Goal: Transaction & Acquisition: Purchase product/service

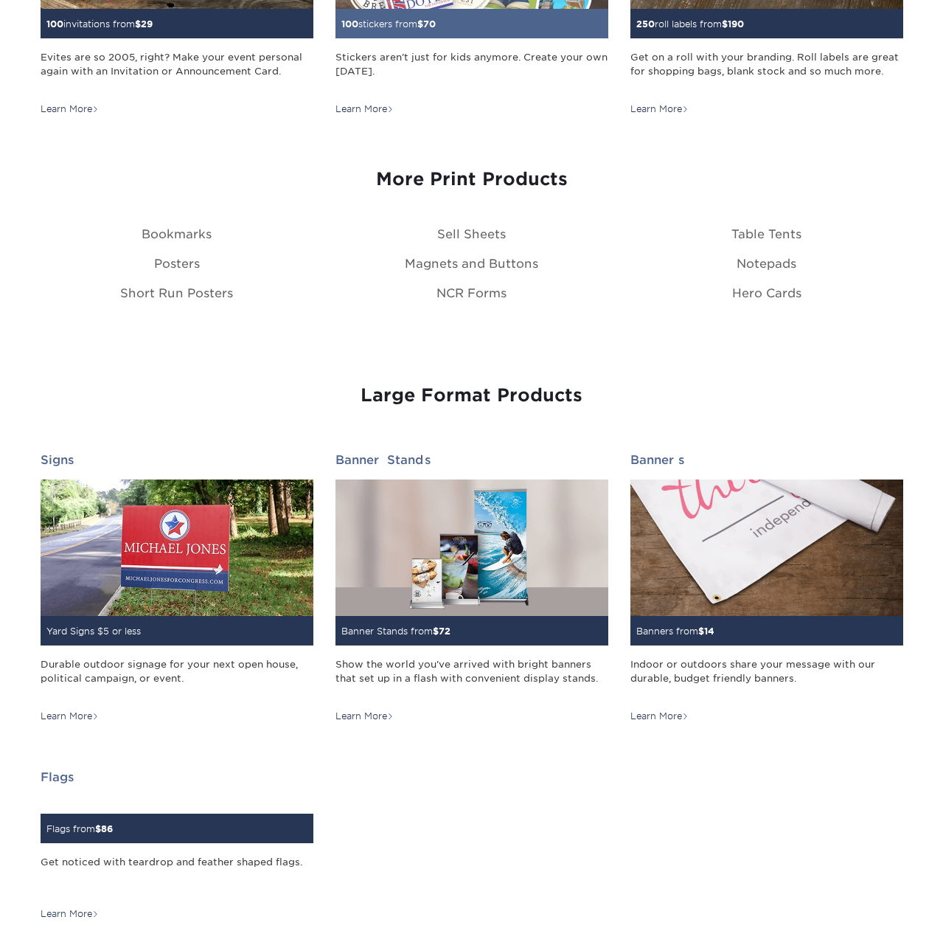
scroll to position [1706, 0]
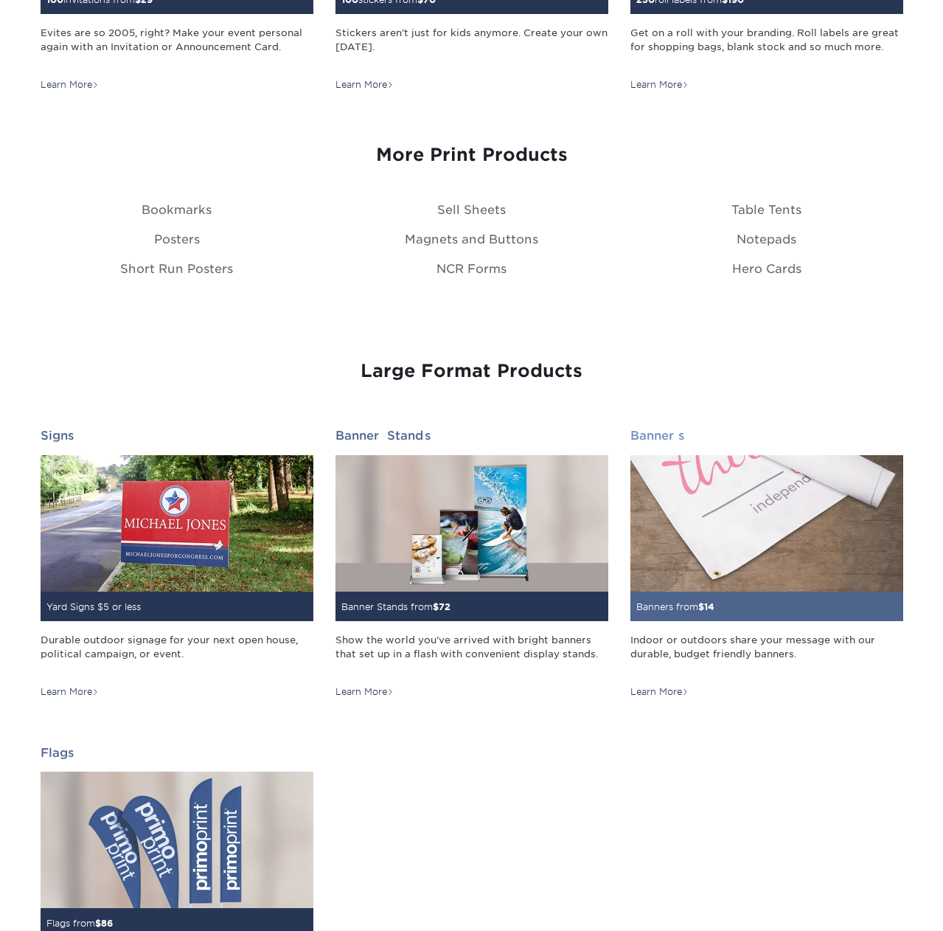
click at [650, 430] on h2 "Banners" at bounding box center [767, 436] width 273 height 14
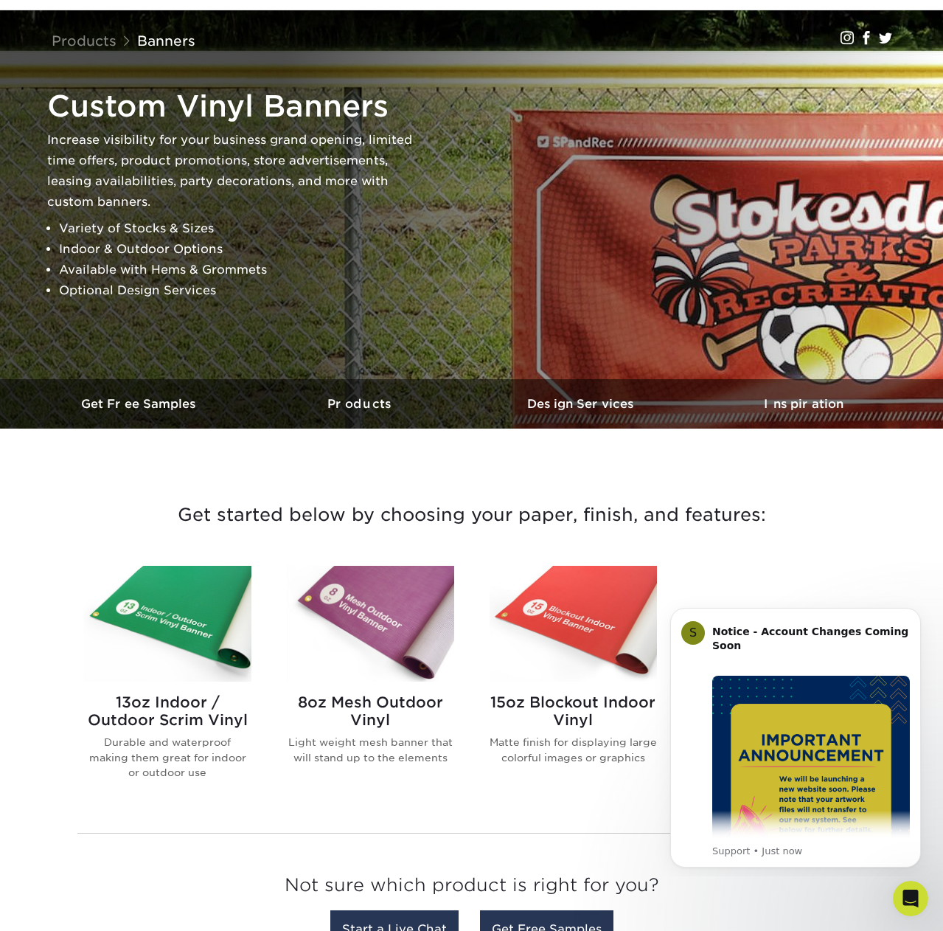
scroll to position [86, 0]
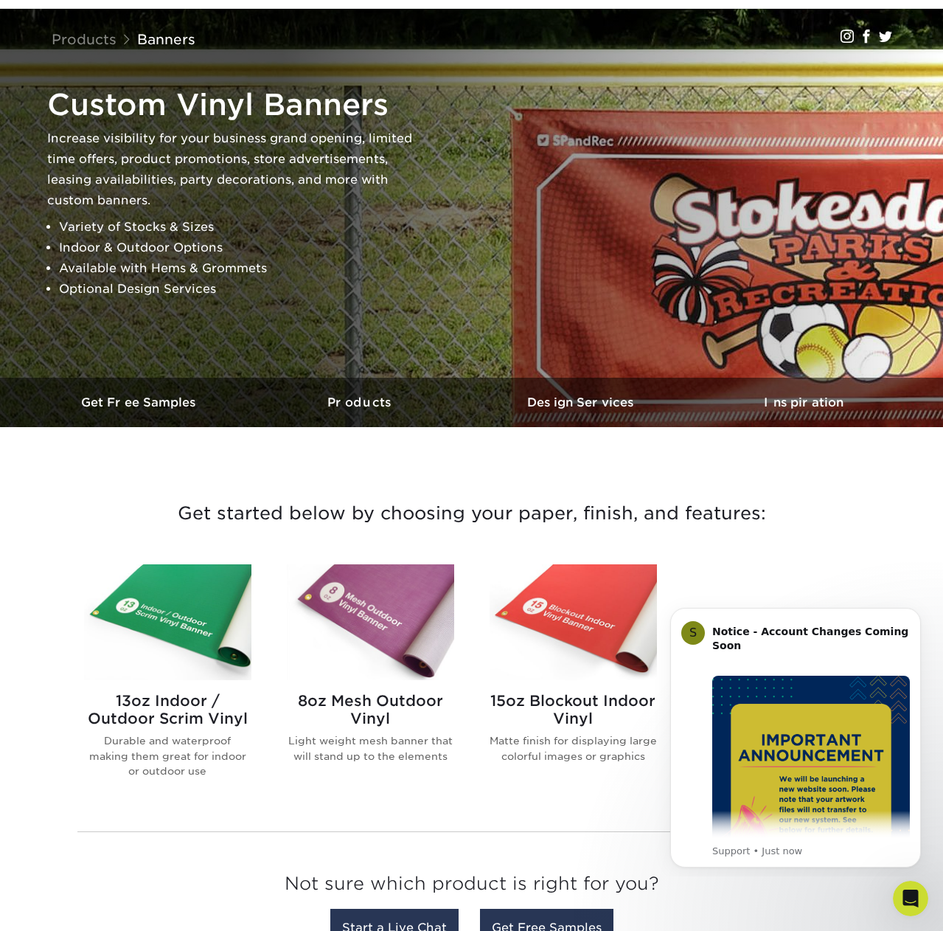
click at [184, 716] on h2 "13oz Indoor / Outdoor Scrim Vinyl" at bounding box center [167, 709] width 167 height 35
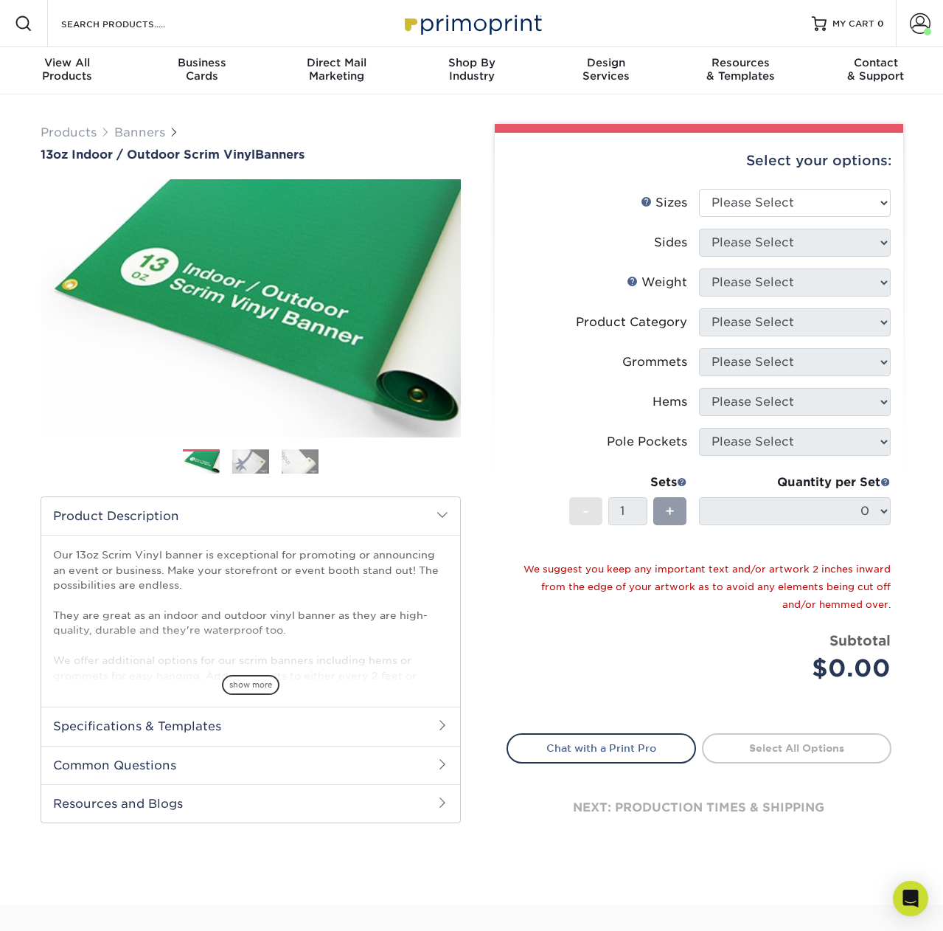
click at [163, 726] on h2 "Specifications & Templates" at bounding box center [250, 726] width 419 height 38
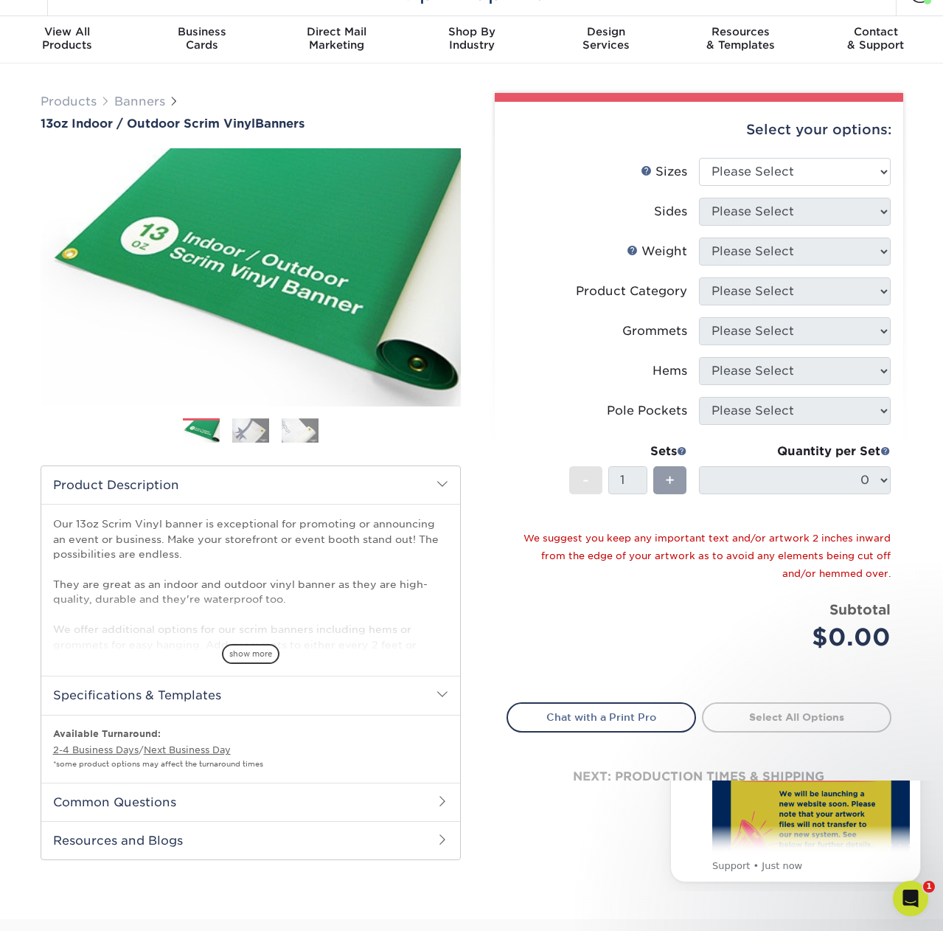
scroll to position [38, 0]
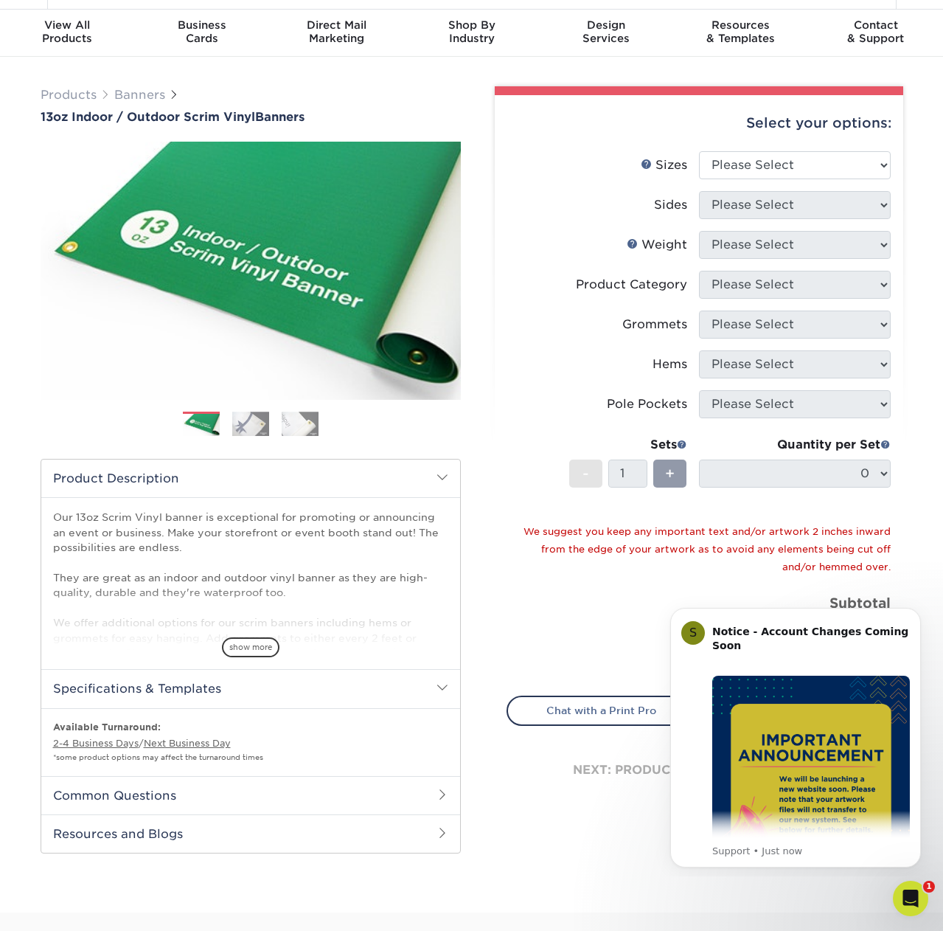
click at [316, 794] on h2 "Common Questions" at bounding box center [250, 795] width 419 height 38
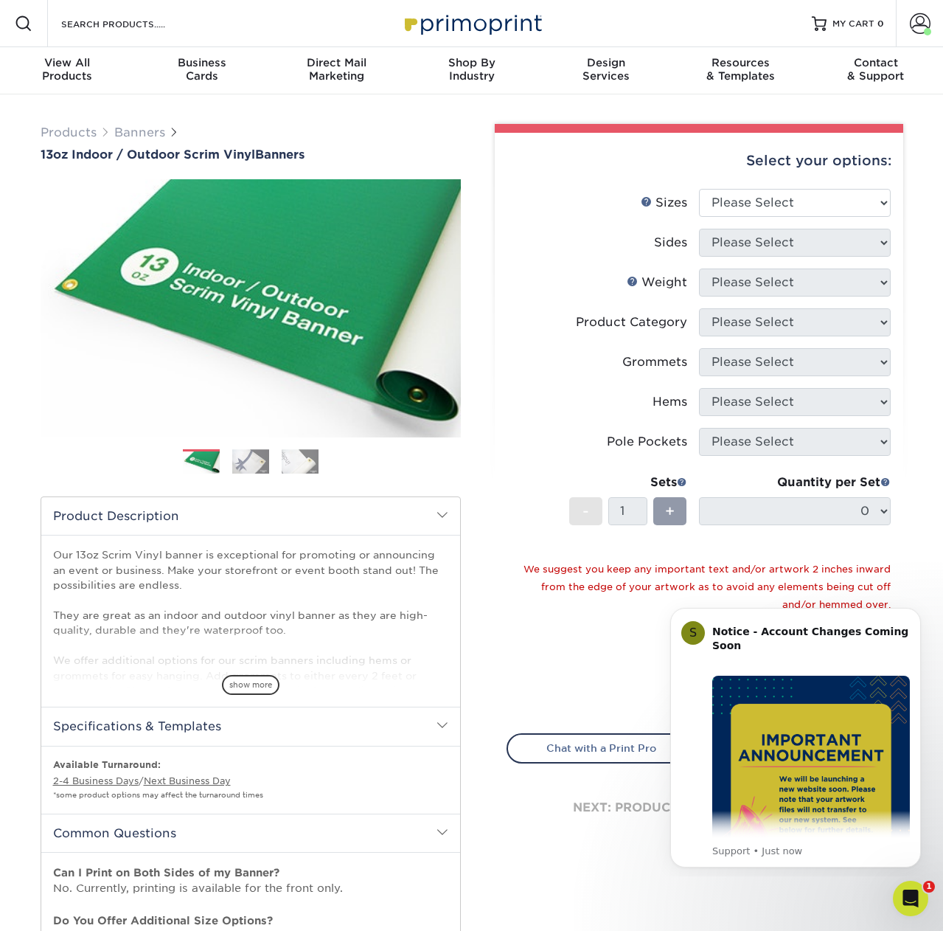
scroll to position [0, 0]
select select "24.00x36.00"
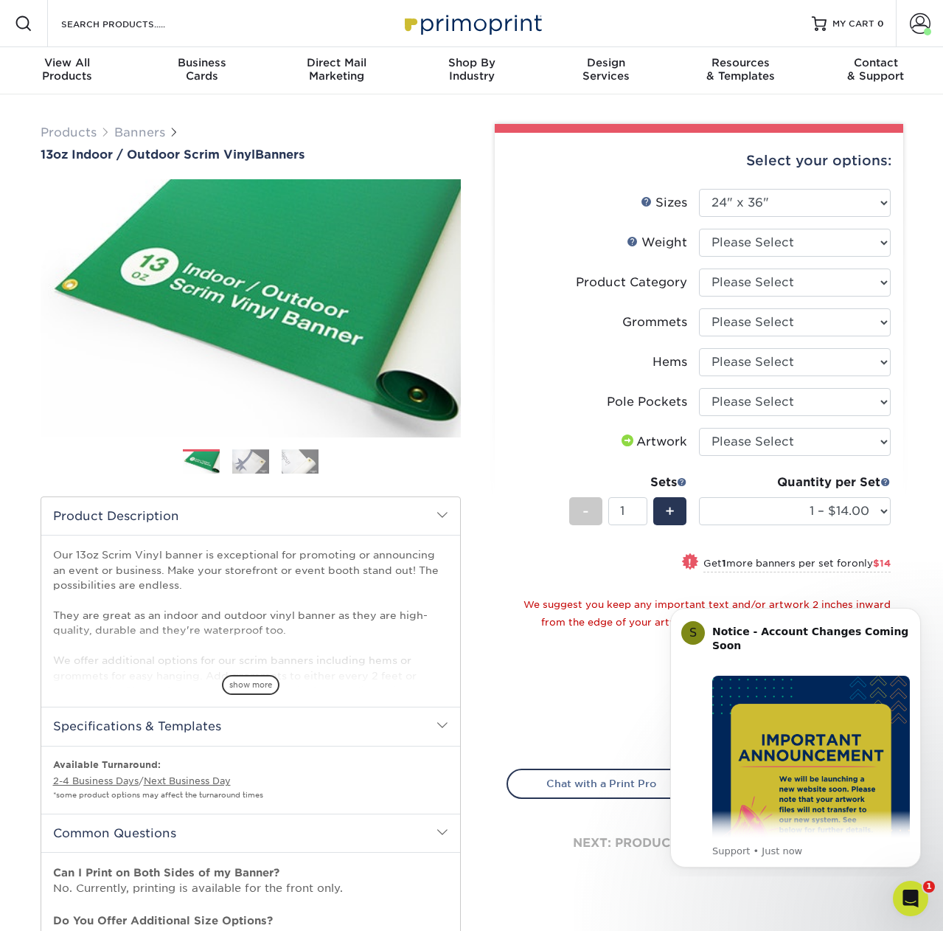
click at [648, 199] on link "Sizes Help" at bounding box center [647, 201] width 12 height 12
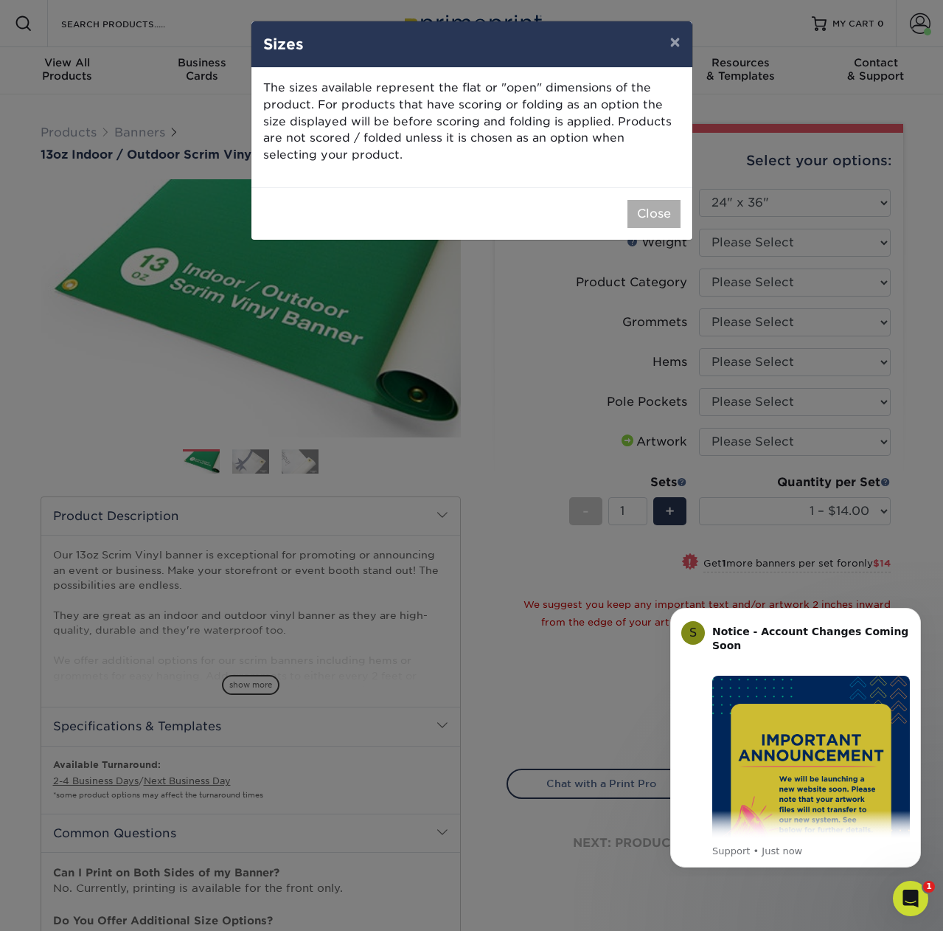
click at [643, 207] on button "Close" at bounding box center [654, 214] width 53 height 28
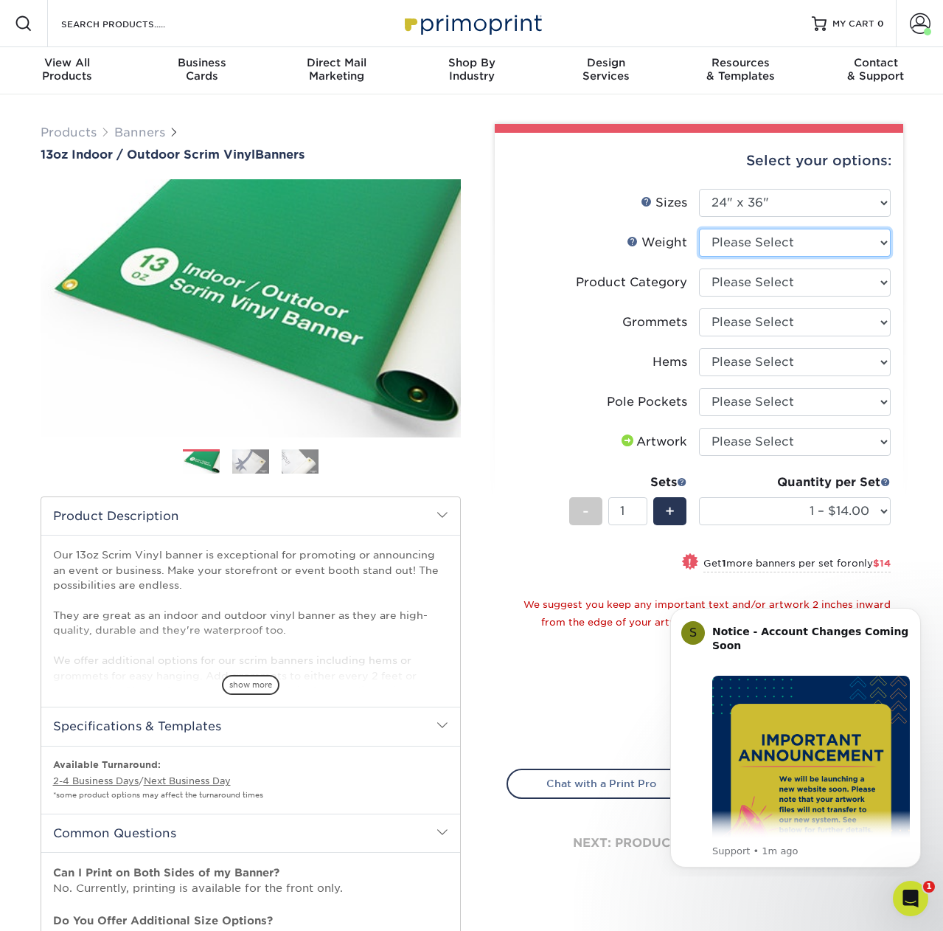
select select "13OZ"
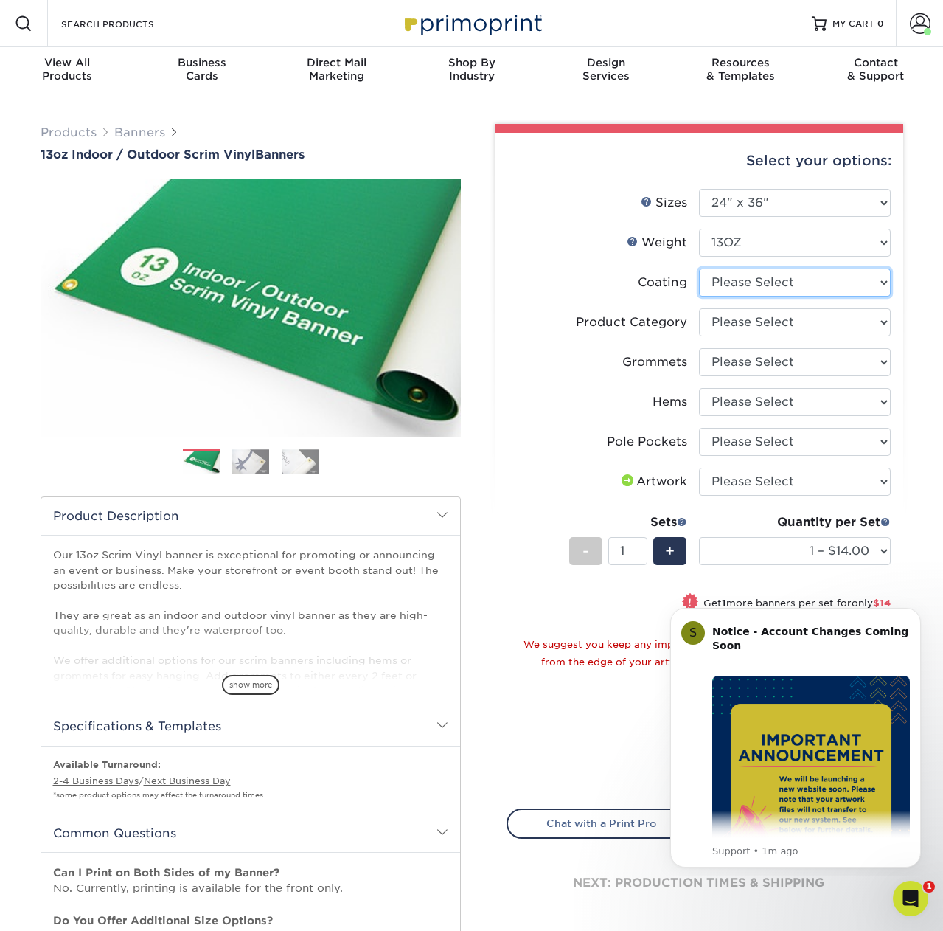
select select "3e7618de-abca-4bda-9f97-8b9129e913d8"
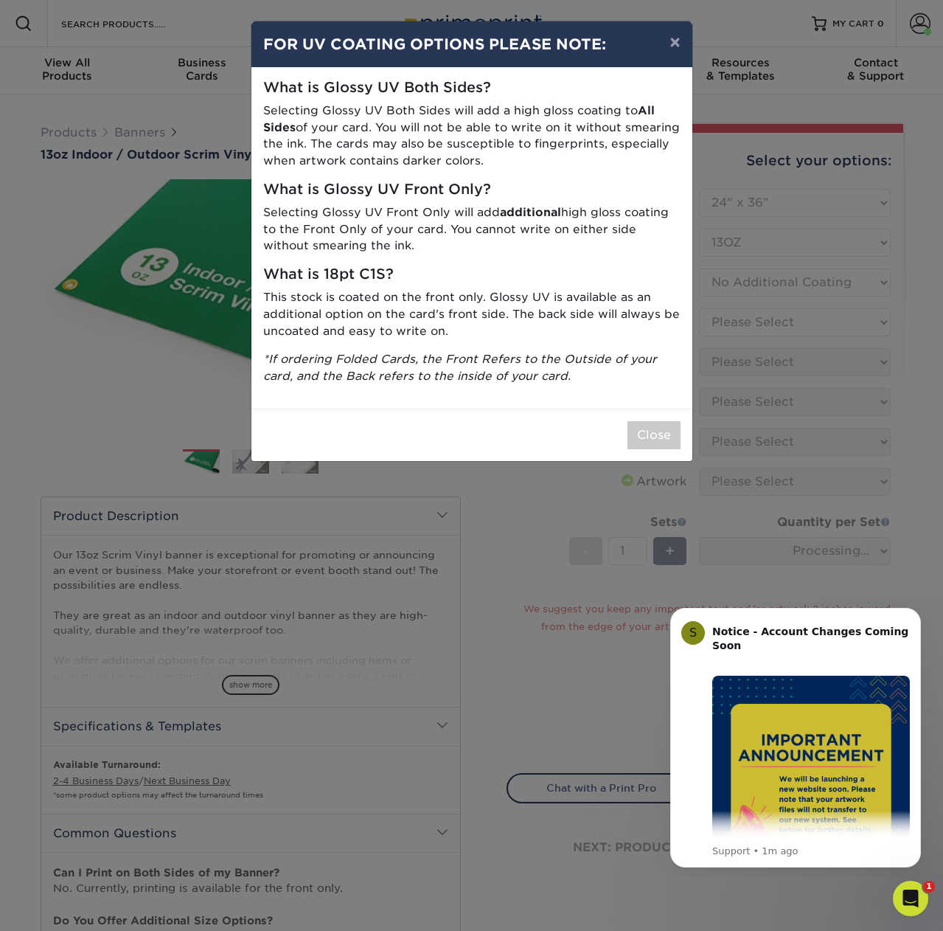
click at [660, 431] on button "Close" at bounding box center [654, 435] width 53 height 28
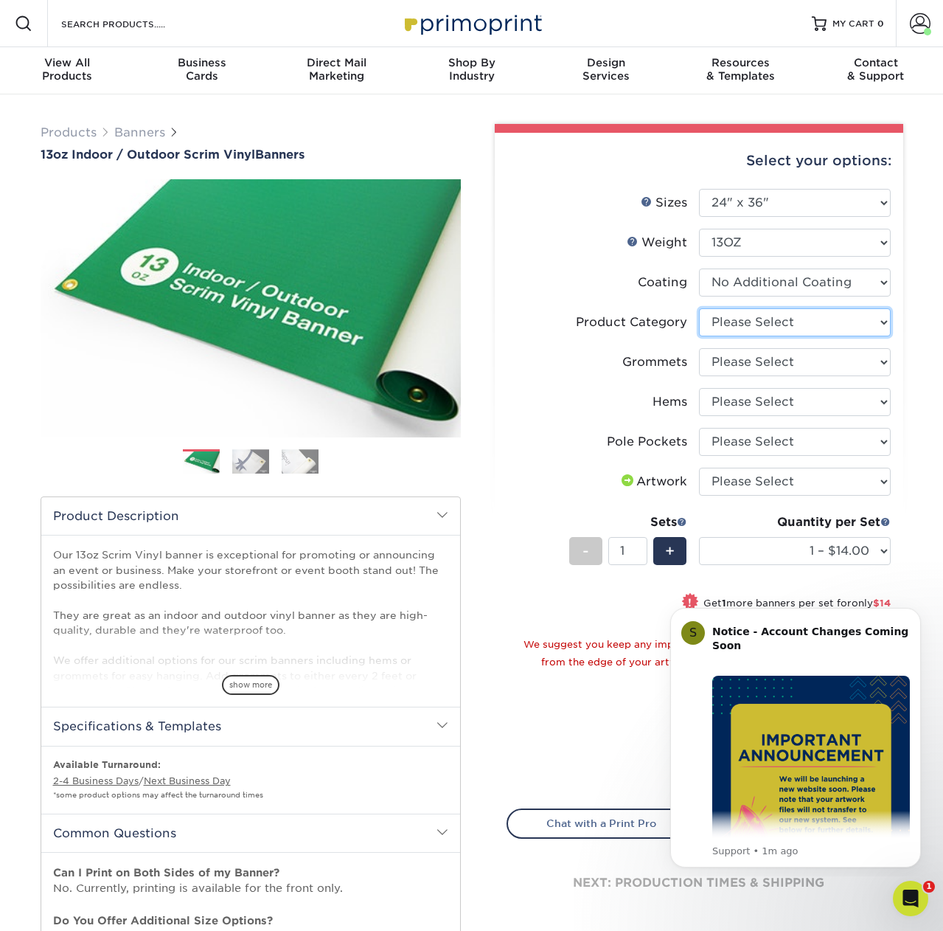
select select "bb192c35-bb20-422d-b6fe-0c7f48e5aa48"
select select "ce33bba6-a87b-4293-934d-6f372bdce3e6"
select select "4e4ebf09-664b-4b70-8385-b564872d2e90"
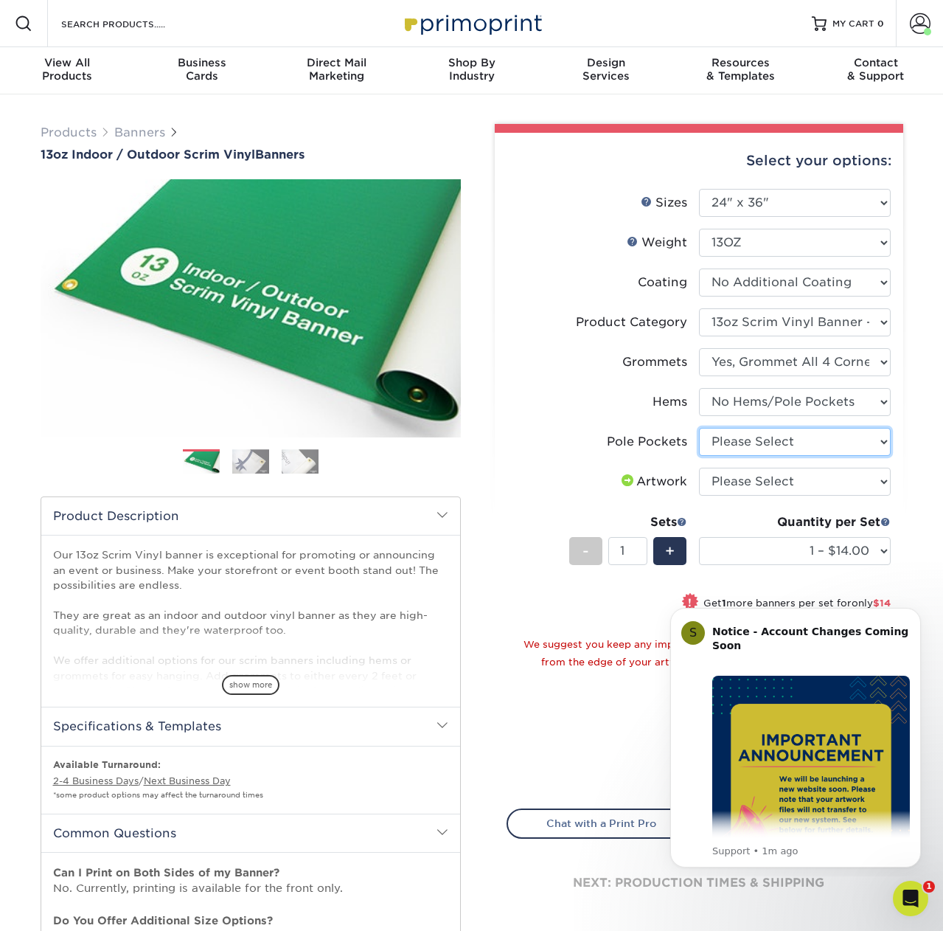
select select "462c5fe9-21e9-49a0-afb4-1c6e8664fe13"
select select "upload"
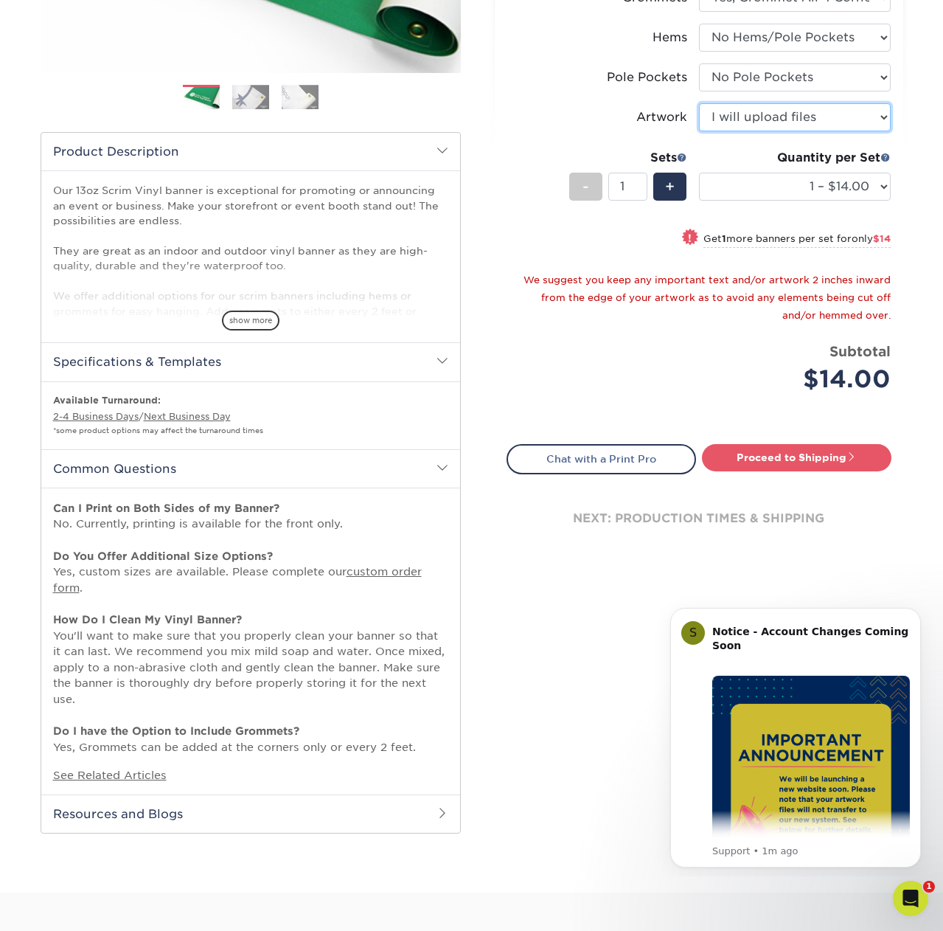
scroll to position [364, 0]
click at [784, 459] on link "Proceed to Shipping" at bounding box center [797, 457] width 190 height 27
type input "Set 1"
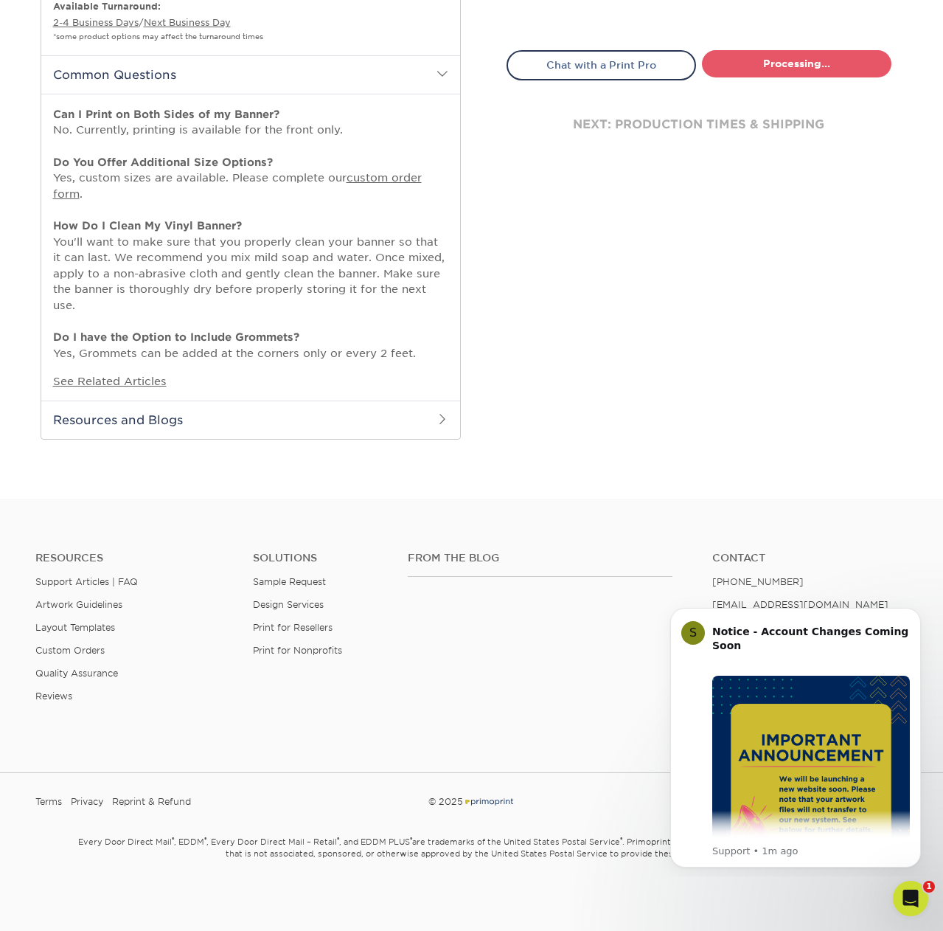
select select "67df0ba1-e777-4ce6-8f4a-f767abc46cea"
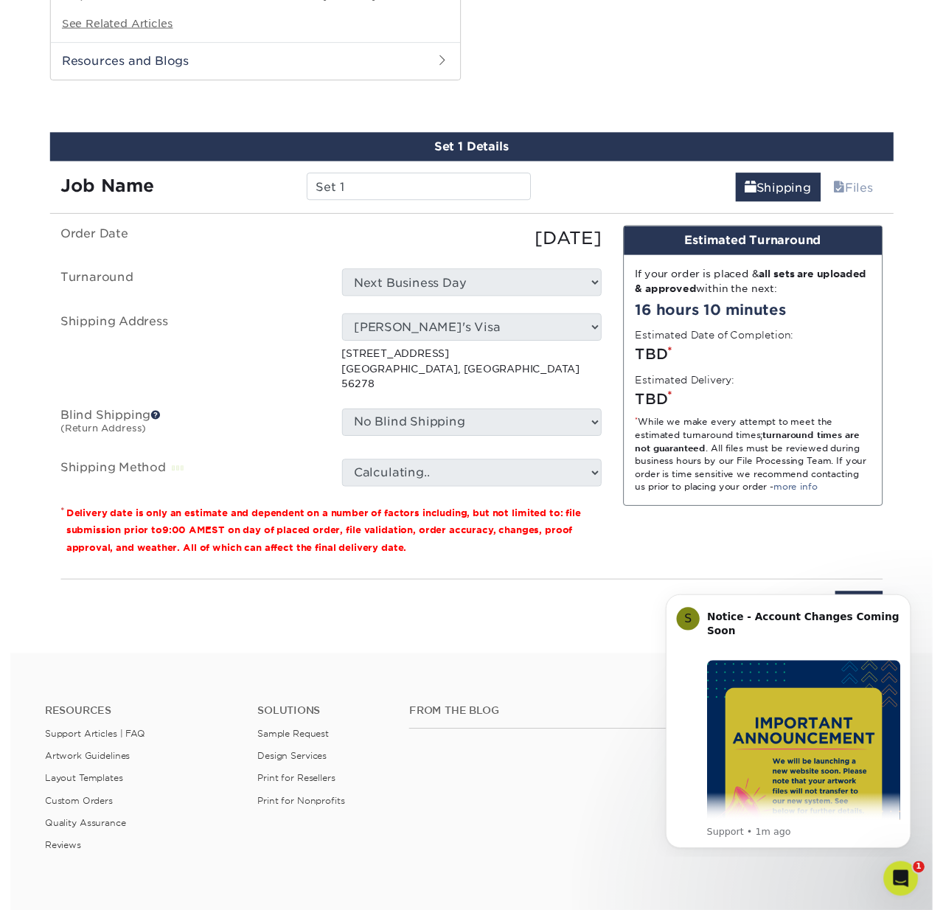
scroll to position [1117, 0]
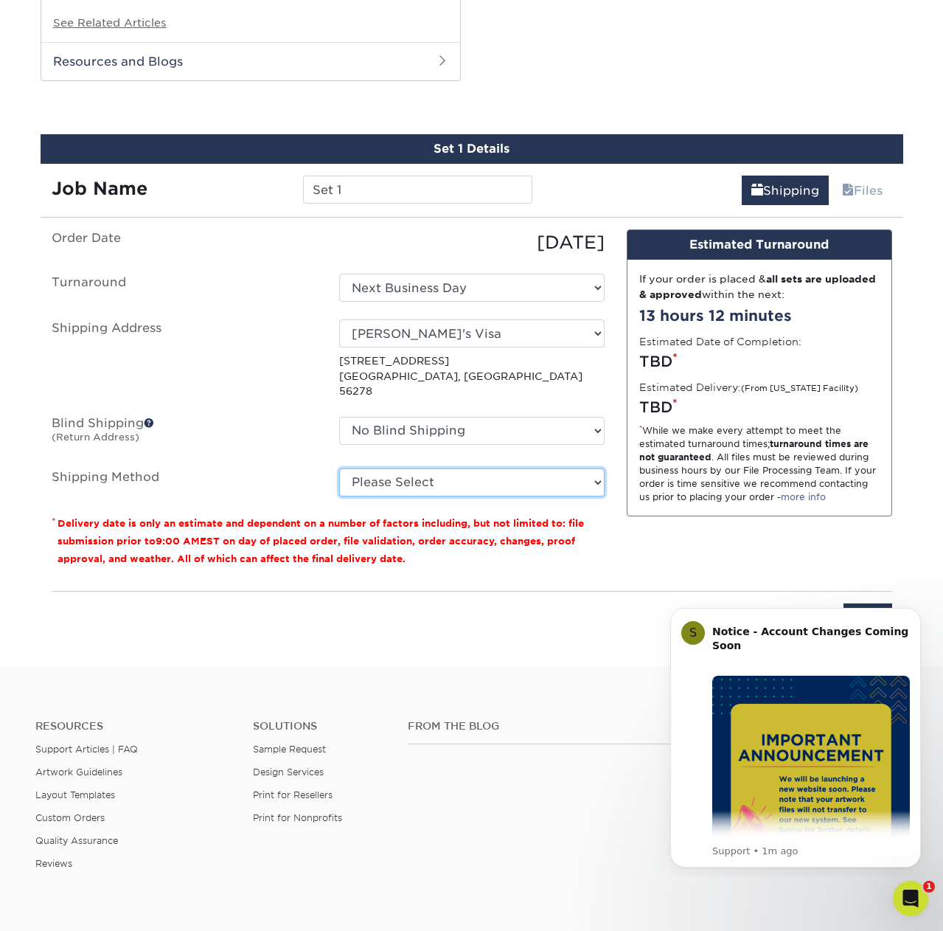
select select "G4MFLATRATE"
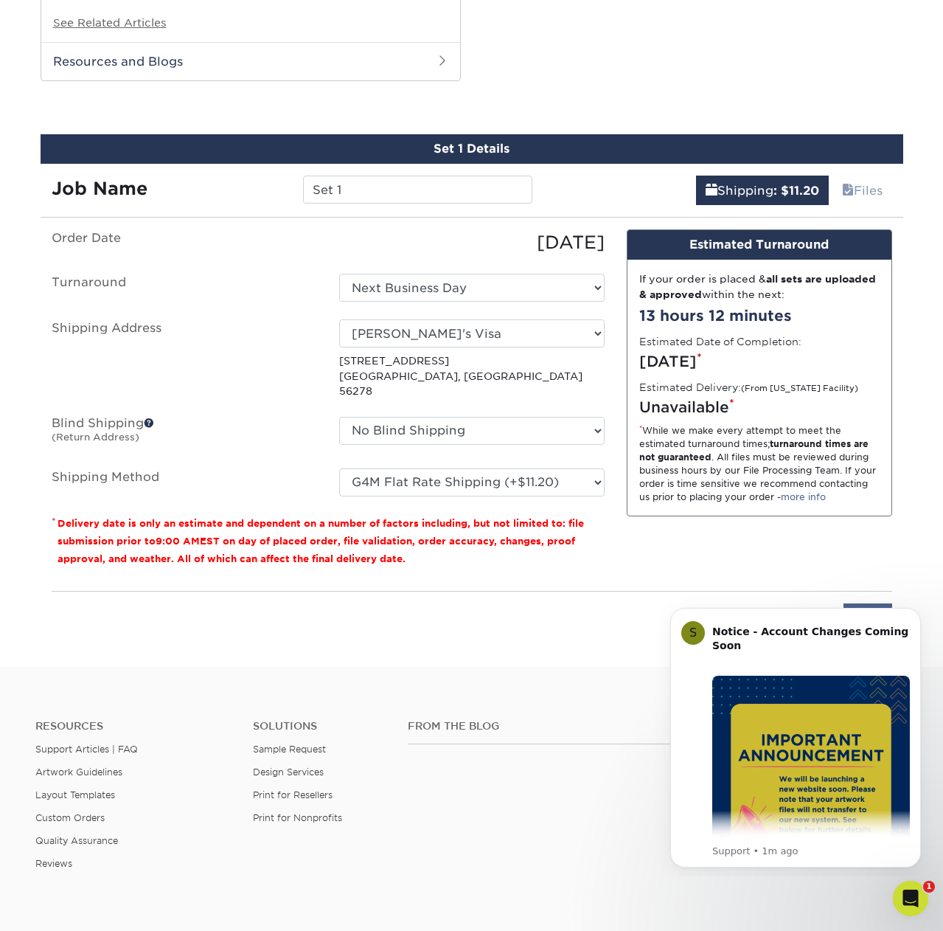
click at [877, 603] on input "Next" at bounding box center [868, 617] width 49 height 28
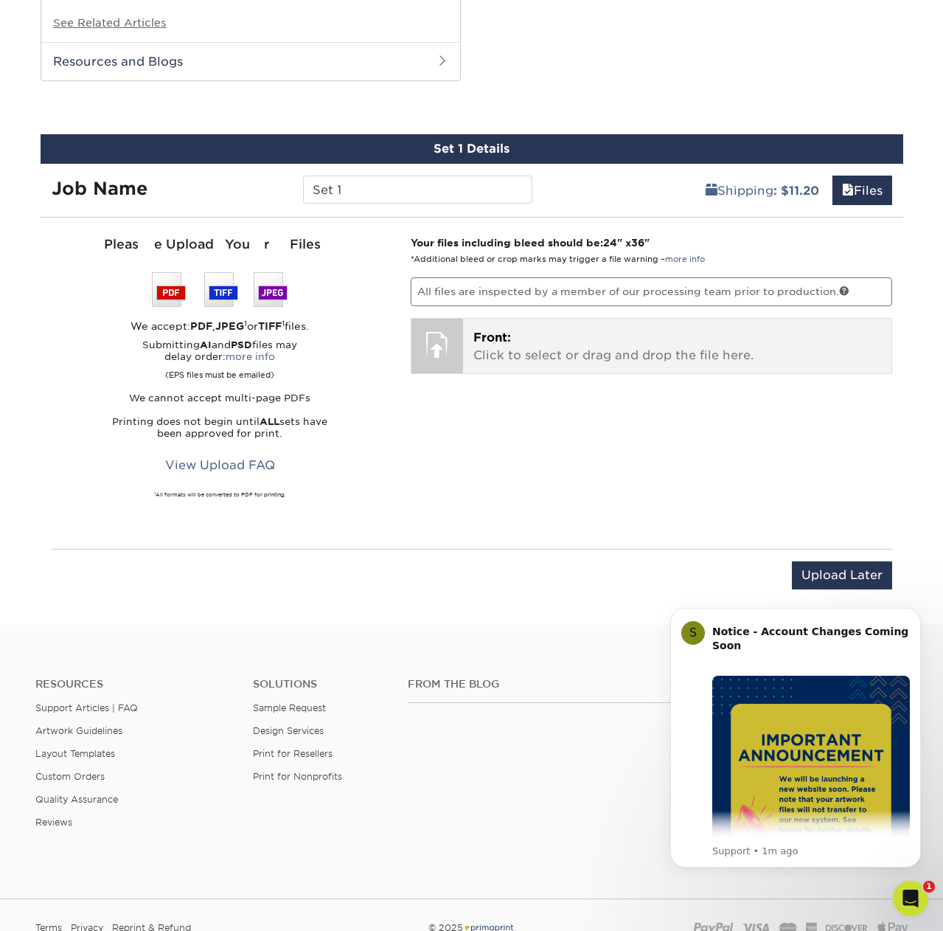
click at [586, 340] on p "Front: Click to select or drag and drop the file here." at bounding box center [678, 346] width 408 height 35
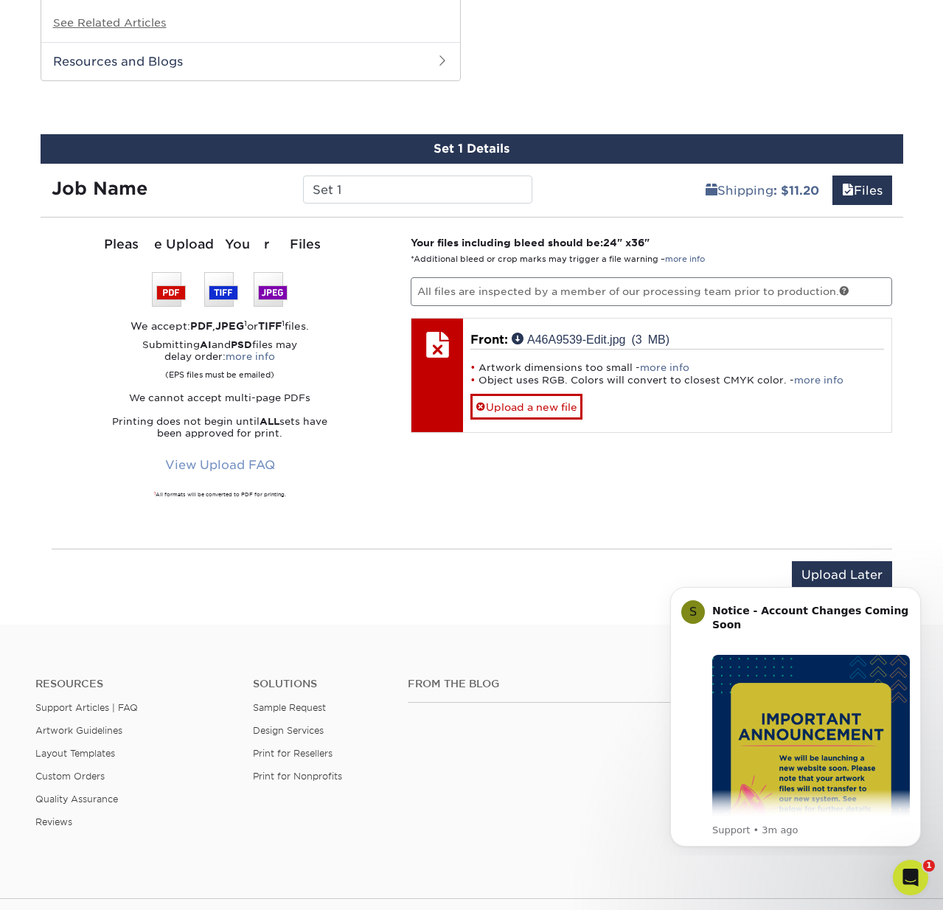
click at [187, 454] on link "View Upload FAQ" at bounding box center [220, 465] width 129 height 28
